Goal: Information Seeking & Learning: Check status

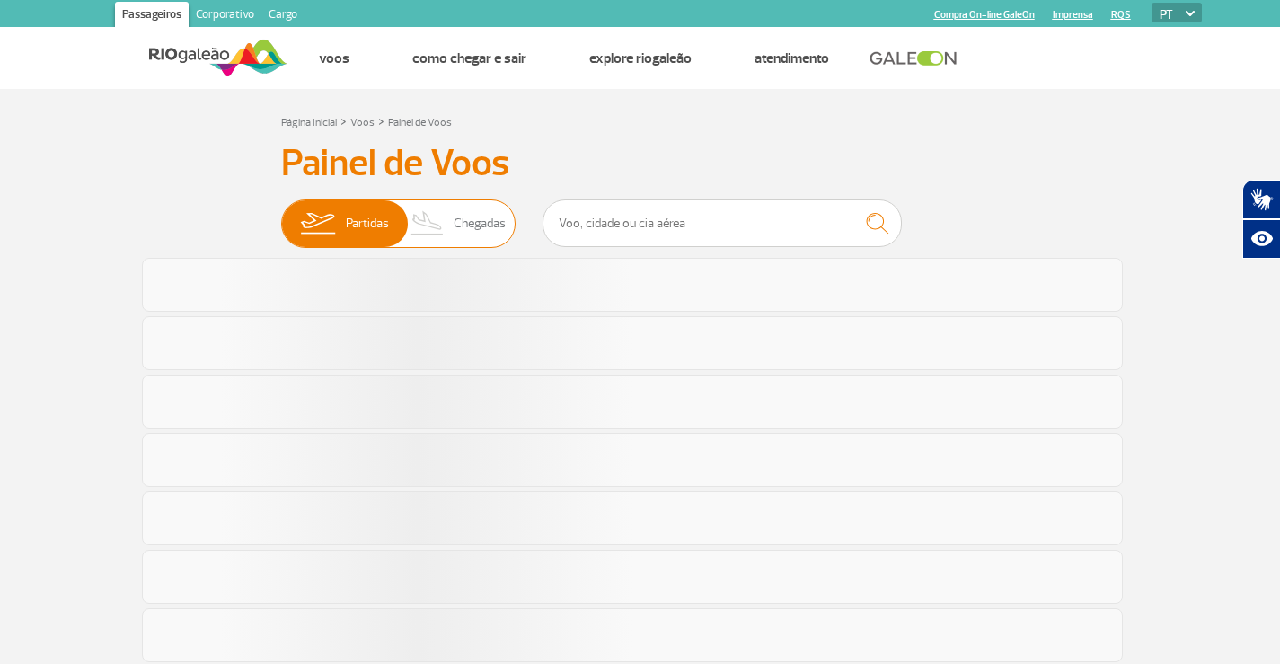
click at [438, 215] on img at bounding box center [427, 223] width 53 height 47
click at [281, 215] on input "Partidas Chegadas" at bounding box center [281, 215] width 0 height 0
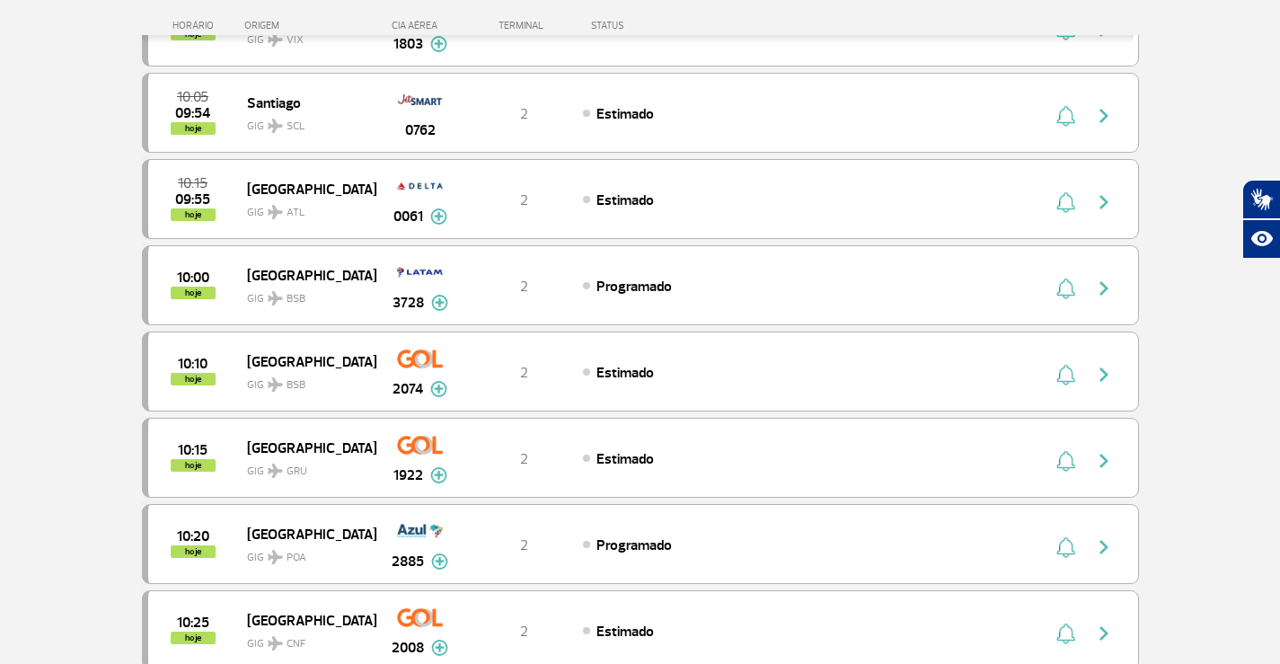
scroll to position [1769, 0]
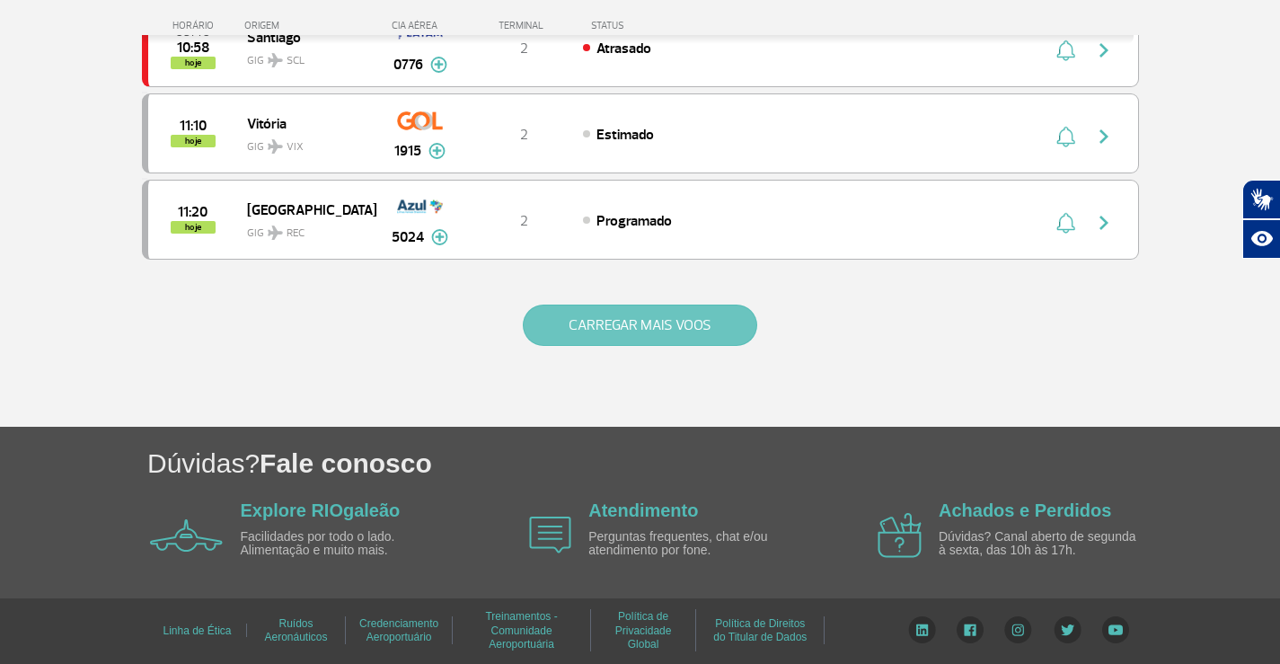
click at [669, 339] on button "CARREGAR MAIS VOOS" at bounding box center [640, 324] width 234 height 41
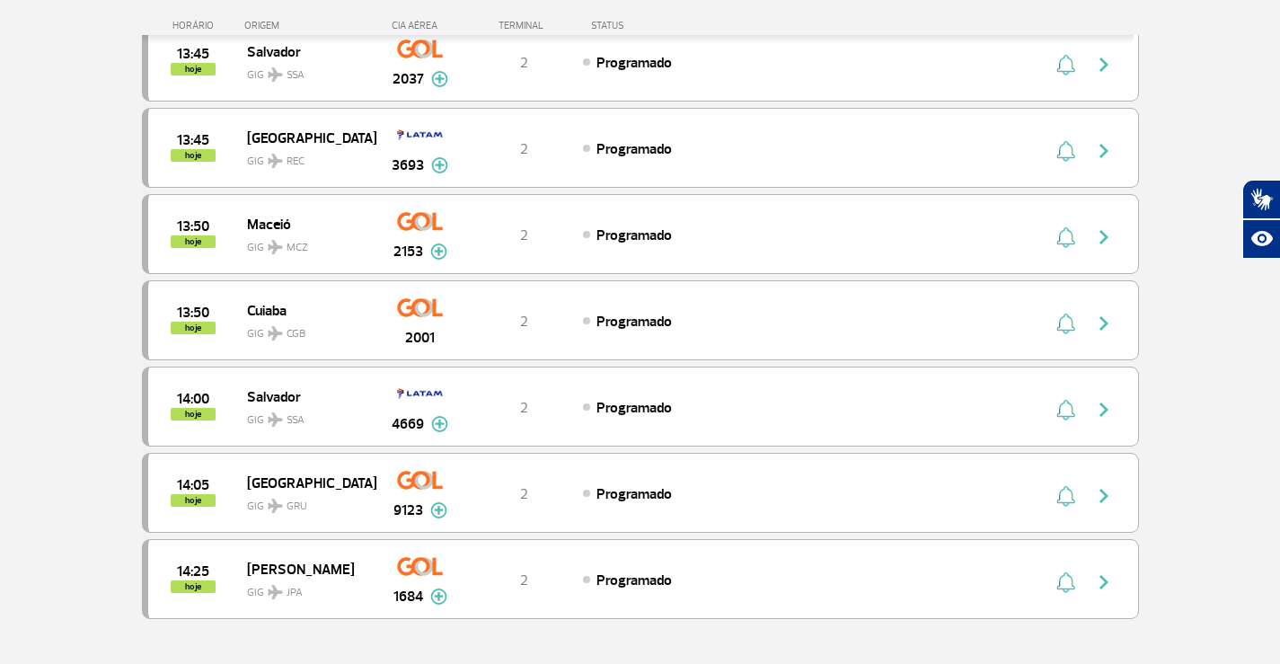
scroll to position [3493, 0]
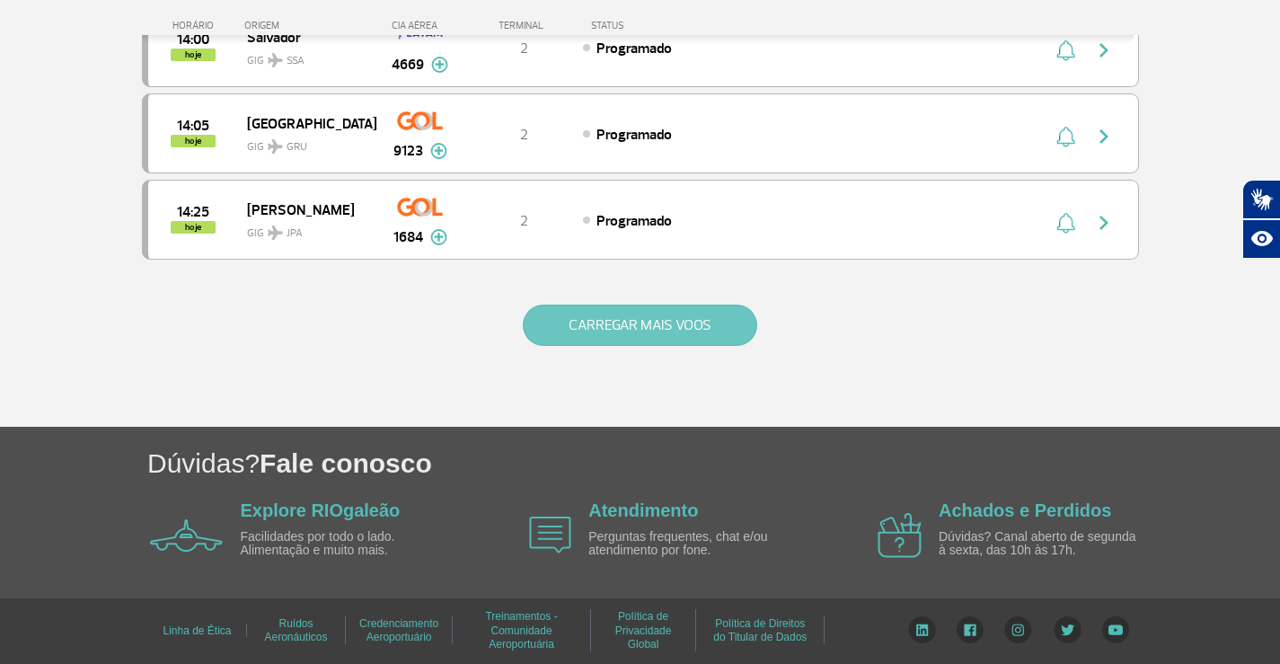
click at [705, 339] on button "CARREGAR MAIS VOOS" at bounding box center [640, 324] width 234 height 41
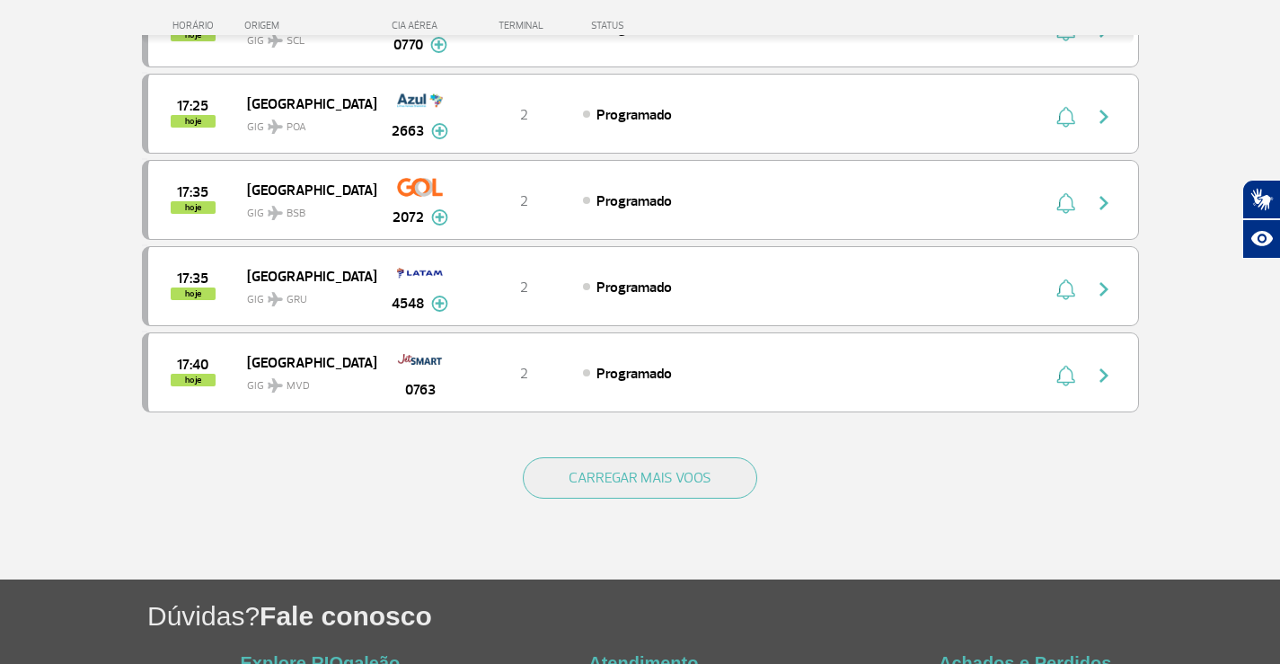
scroll to position [5217, 0]
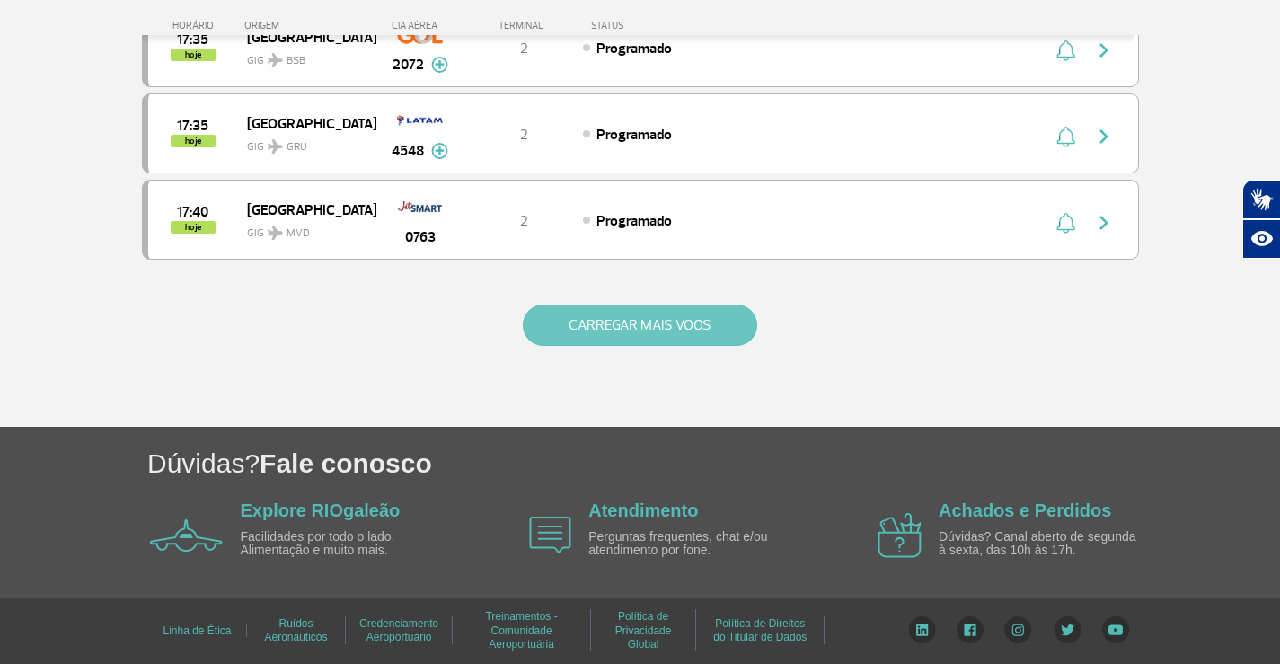
click at [722, 330] on button "CARREGAR MAIS VOOS" at bounding box center [640, 324] width 234 height 41
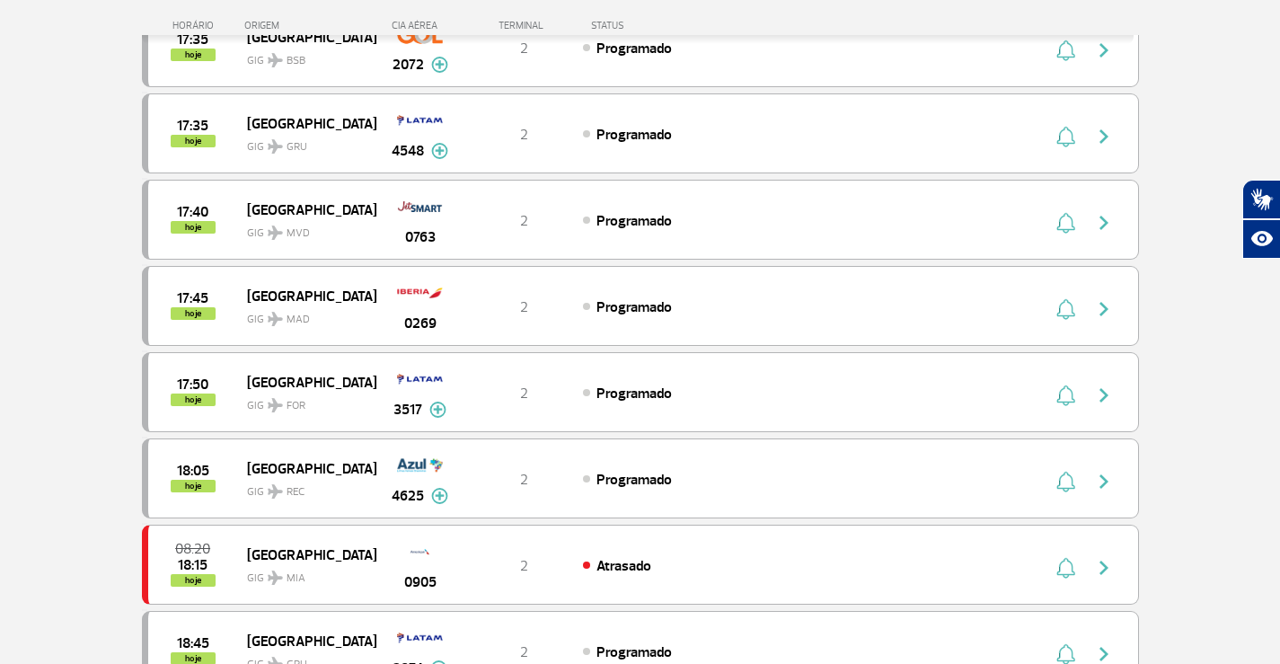
scroll to position [0, 0]
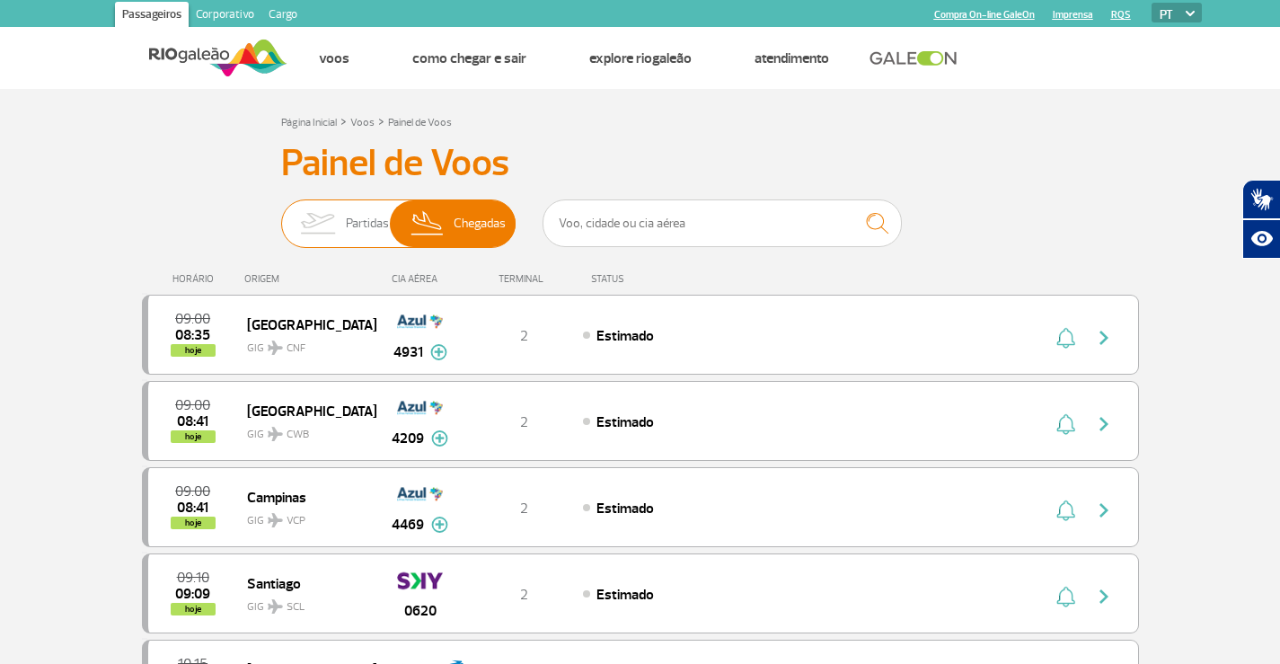
click at [457, 223] on span "Chegadas" at bounding box center [479, 223] width 52 height 47
click at [281, 215] on input "Partidas Chegadas" at bounding box center [281, 215] width 0 height 0
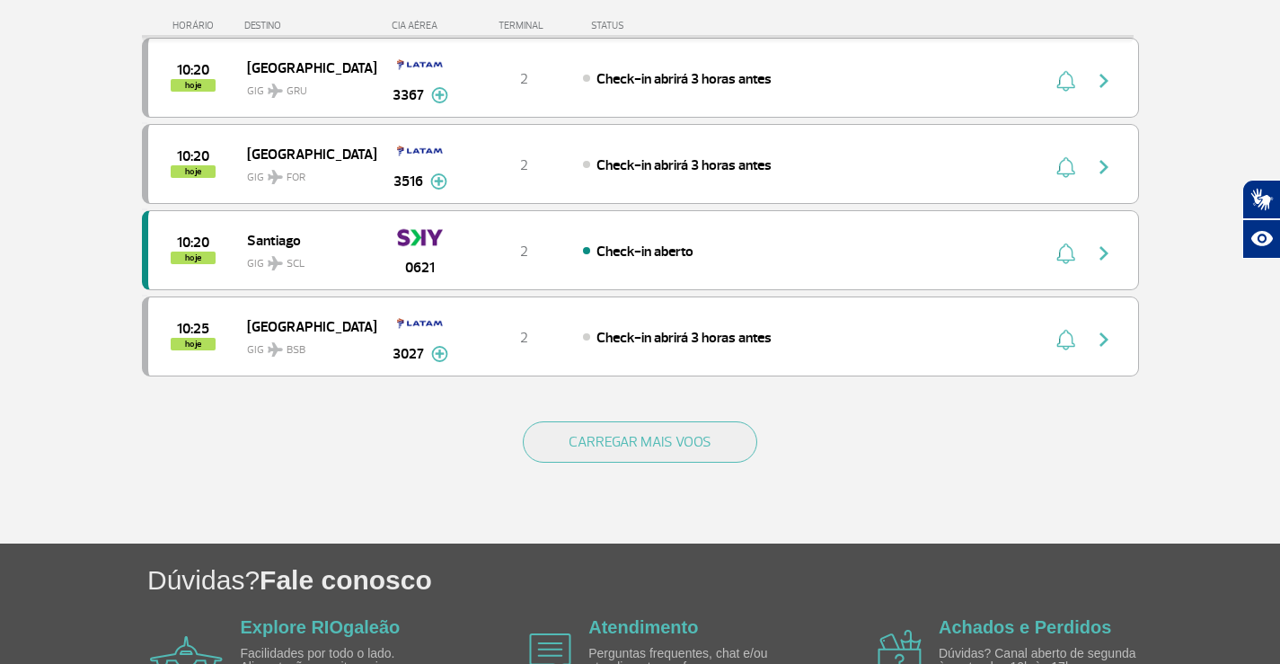
scroll to position [1769, 0]
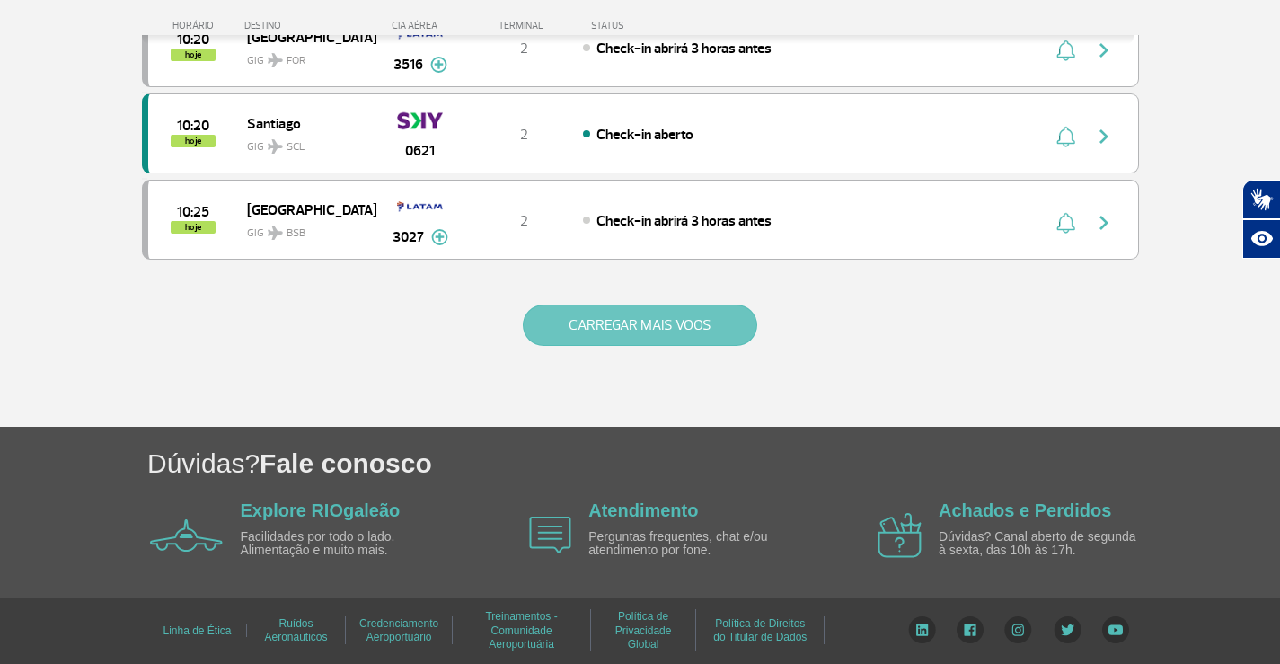
click at [638, 334] on button "CARREGAR MAIS VOOS" at bounding box center [640, 324] width 234 height 41
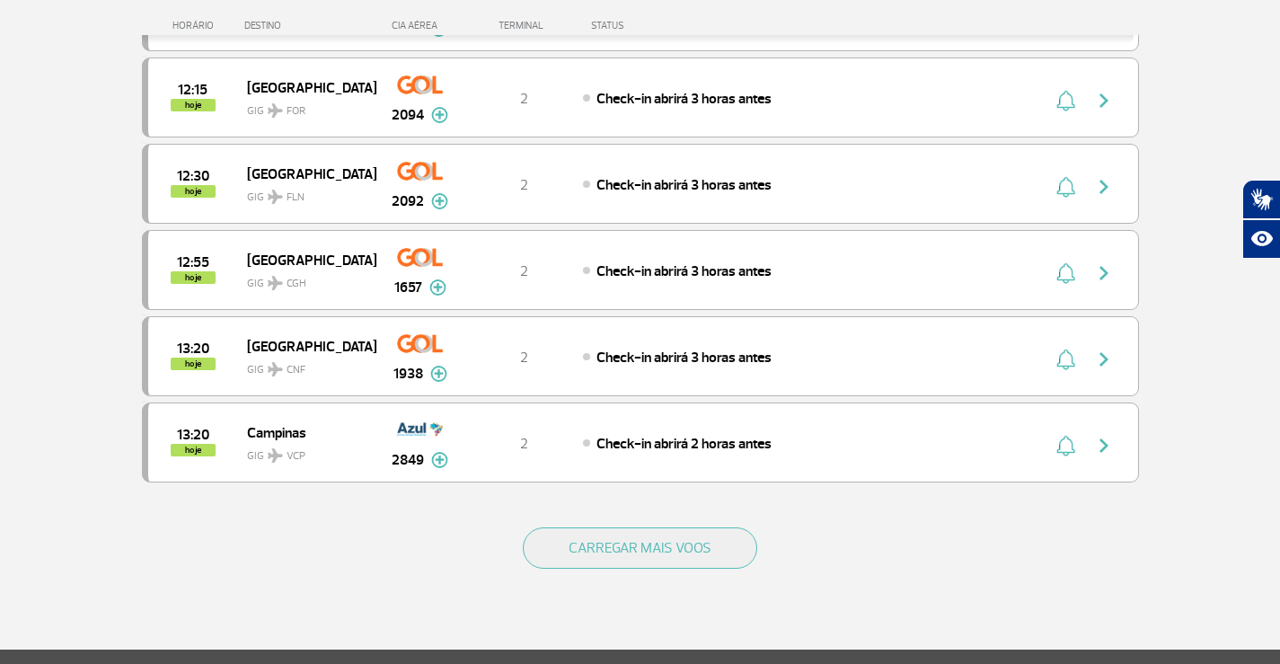
scroll to position [3323, 0]
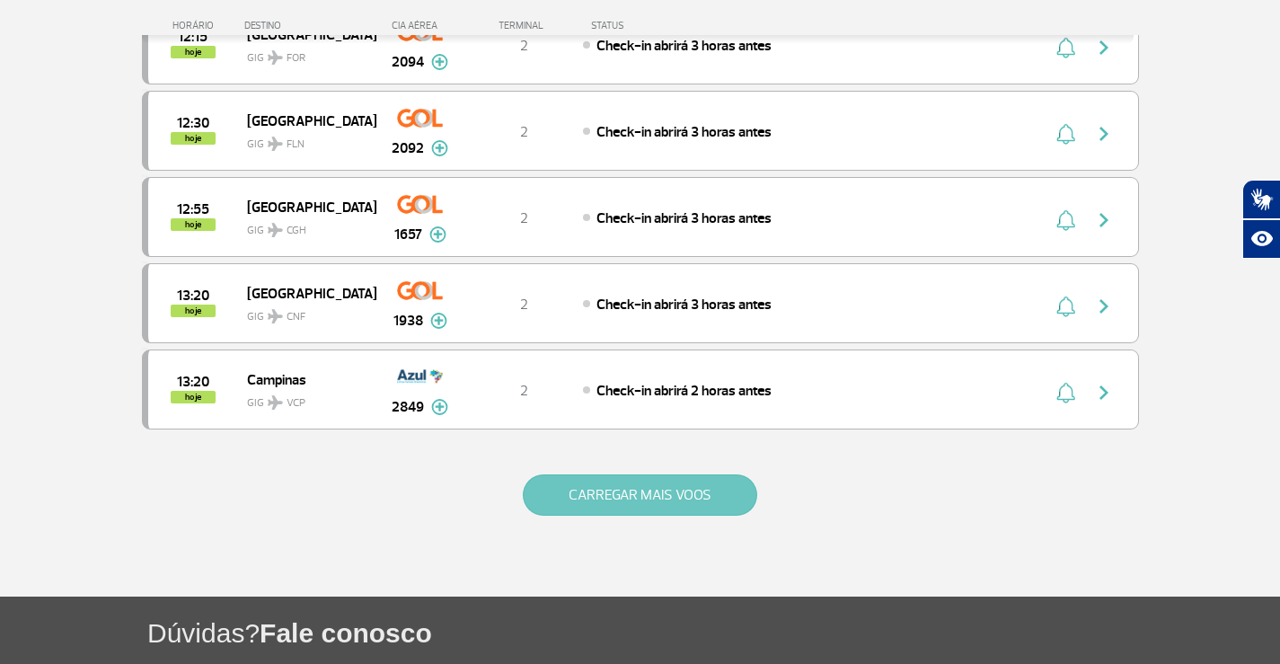
click at [670, 494] on button "CARREGAR MAIS VOOS" at bounding box center [640, 494] width 234 height 41
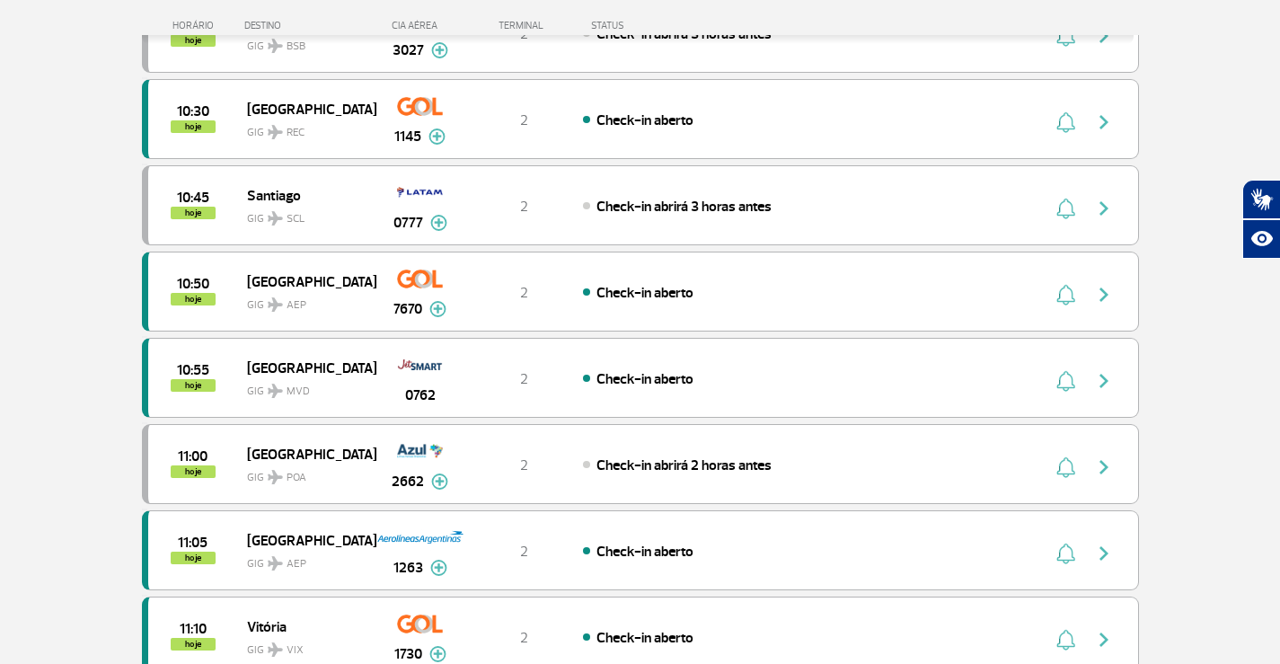
scroll to position [0, 0]
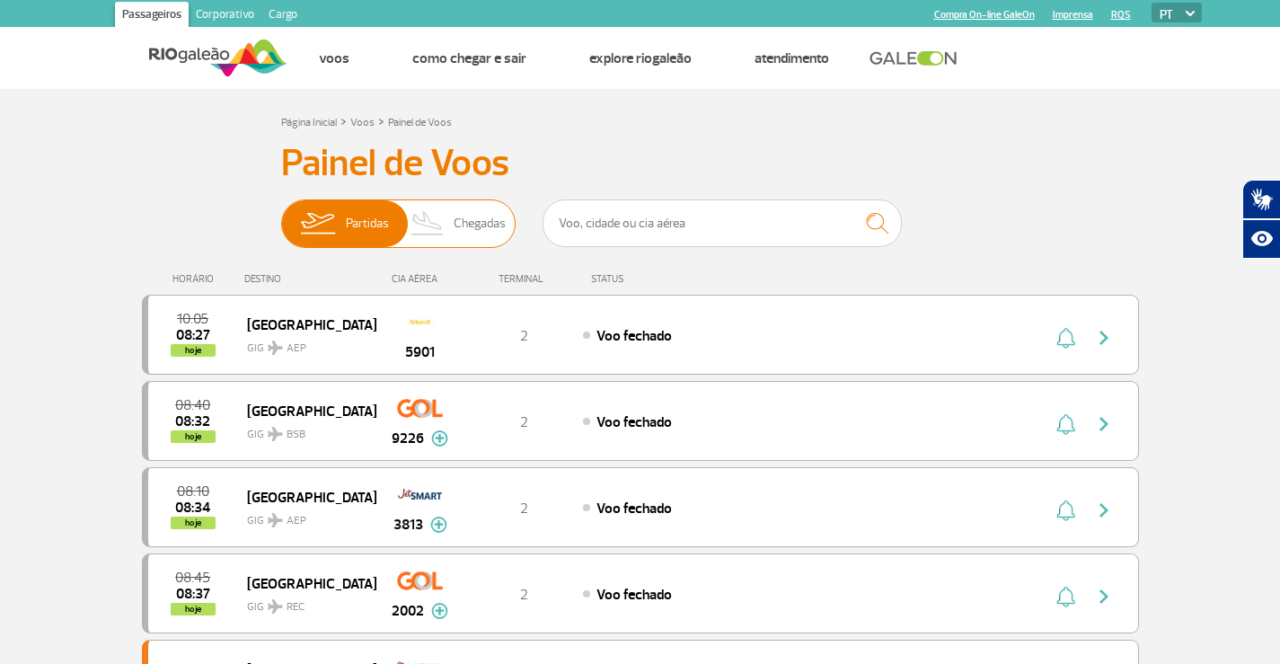
click at [488, 228] on span "Chegadas" at bounding box center [479, 223] width 52 height 47
click at [281, 215] on input "Partidas Chegadas" at bounding box center [281, 215] width 0 height 0
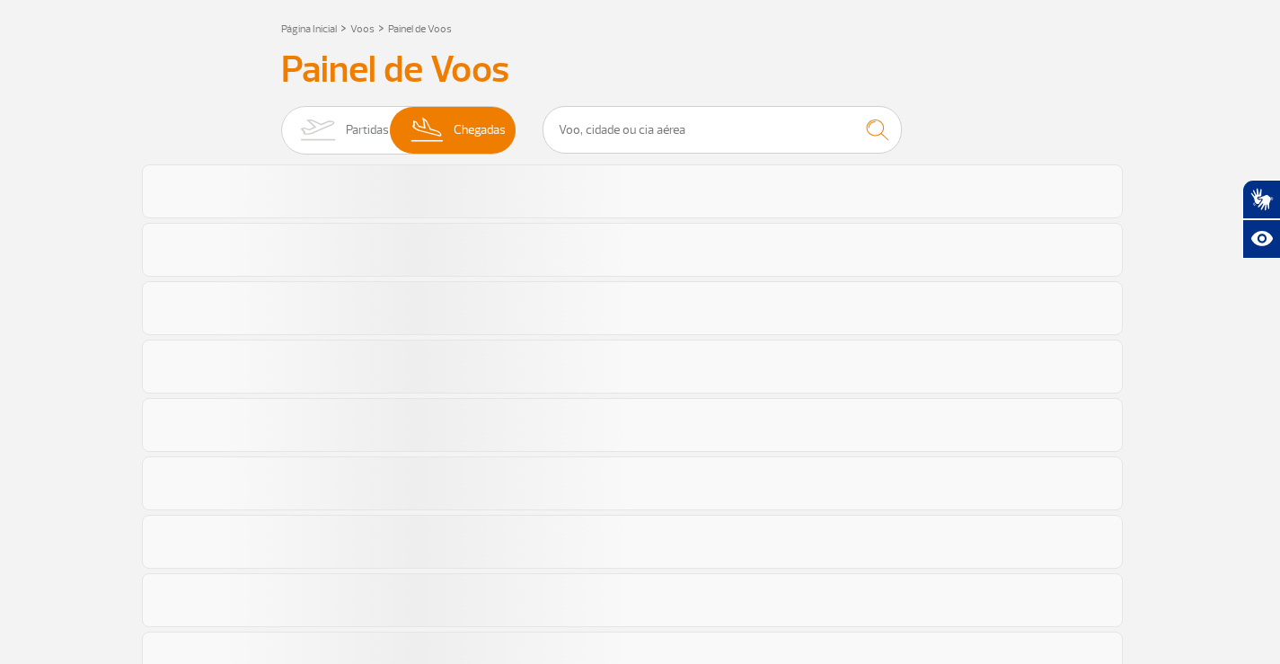
scroll to position [98, 0]
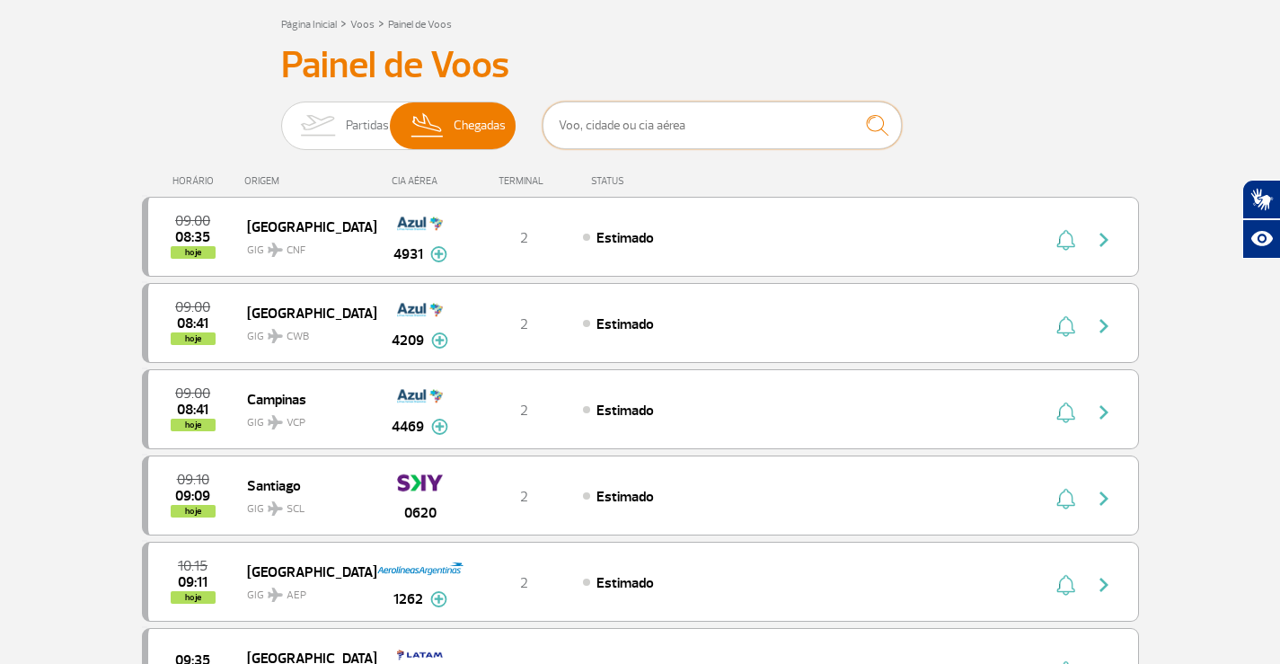
click at [723, 128] on input "text" at bounding box center [721, 125] width 359 height 48
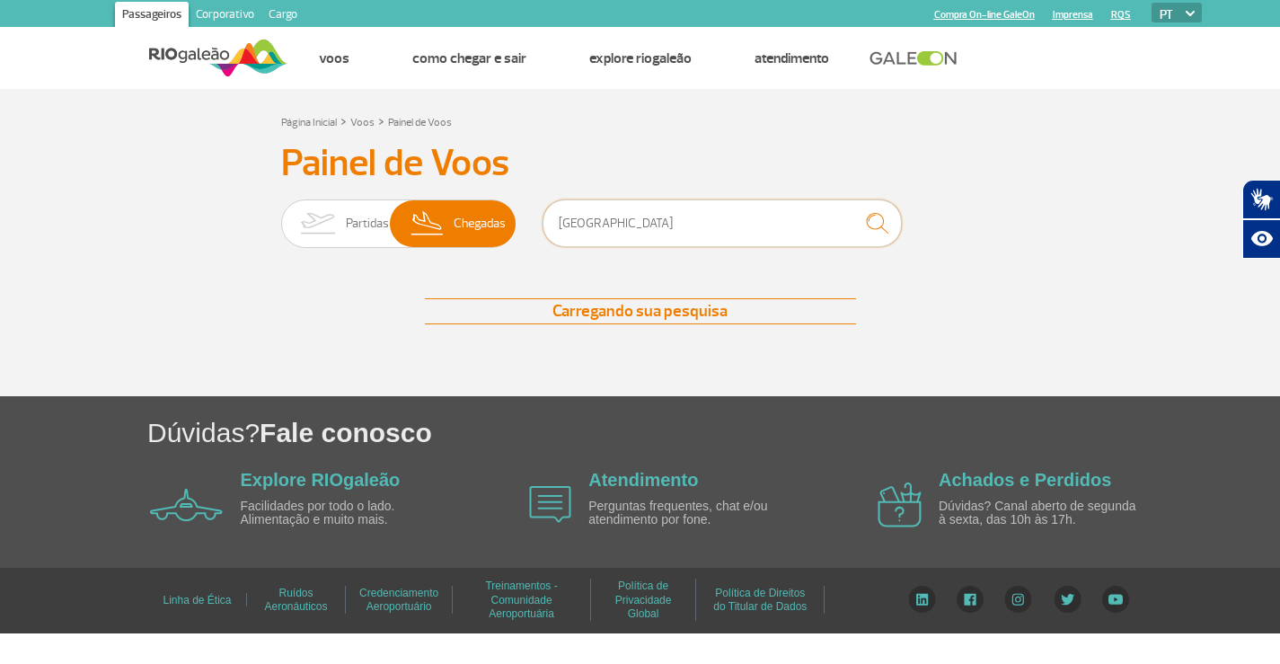
type input "[GEOGRAPHIC_DATA]"
